Goal: Use online tool/utility: Utilize a website feature to perform a specific function

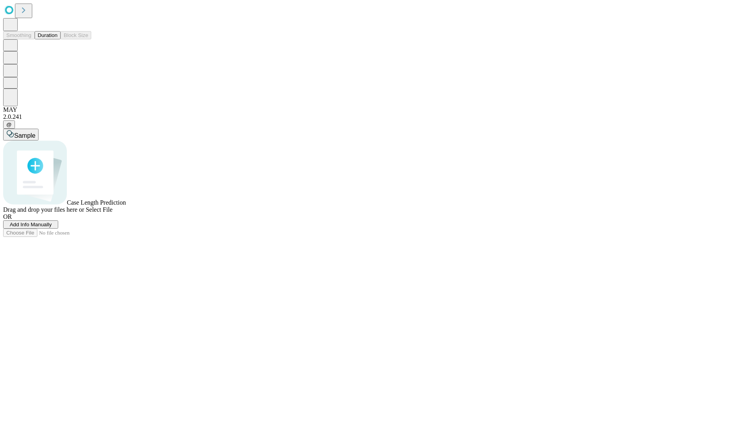
click at [57, 39] on button "Duration" at bounding box center [48, 35] width 26 height 8
click at [52, 227] on span "Add Info Manually" at bounding box center [31, 224] width 42 height 6
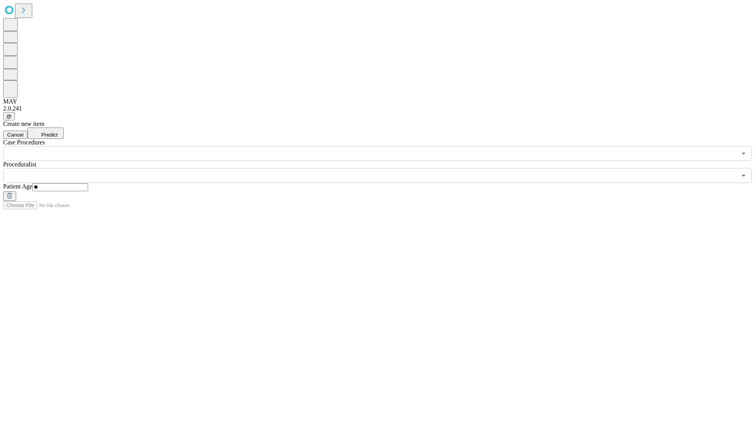
type input "**"
click at [383, 168] on input "text" at bounding box center [369, 175] width 733 height 15
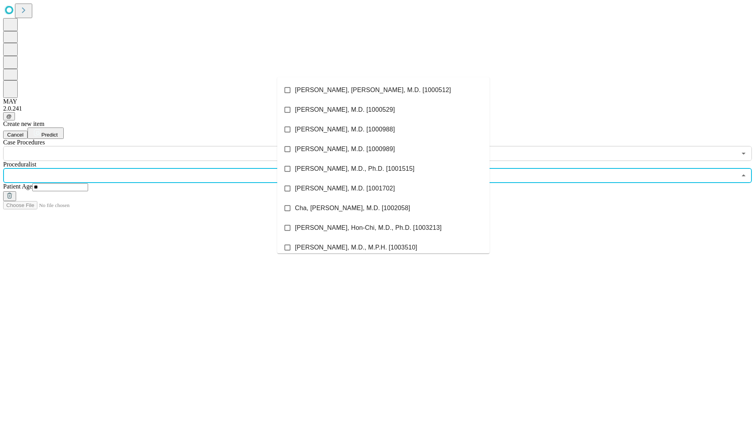
click at [383, 90] on li "[PERSON_NAME], [PERSON_NAME], M.D. [1000512]" at bounding box center [383, 90] width 212 height 20
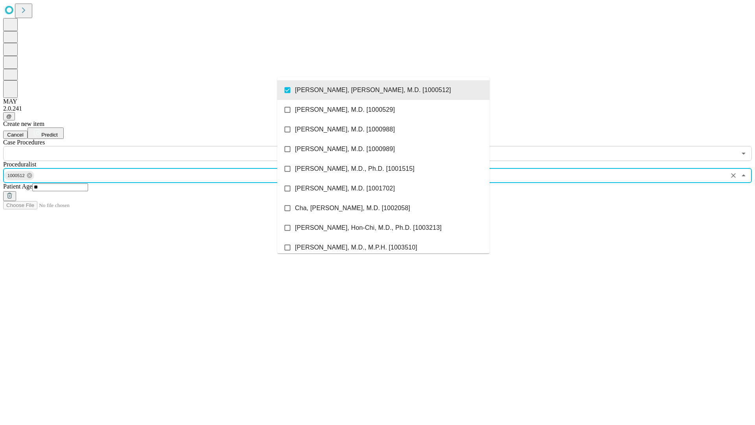
click at [165, 146] on input "text" at bounding box center [369, 153] width 733 height 15
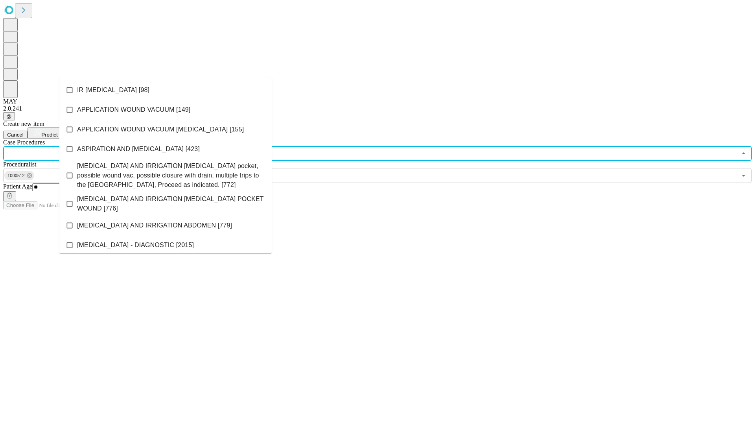
click at [166, 90] on li "IR [MEDICAL_DATA] [98]" at bounding box center [165, 90] width 212 height 20
click at [57, 132] on span "Predict" at bounding box center [49, 135] width 16 height 6
